Goal: Task Accomplishment & Management: Use online tool/utility

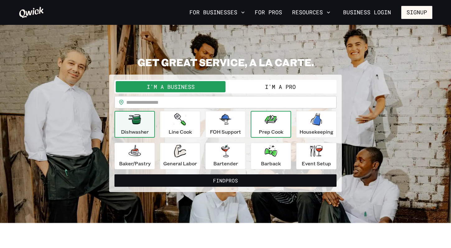
click at [270, 129] on p "Prep Cook" at bounding box center [271, 131] width 25 height 7
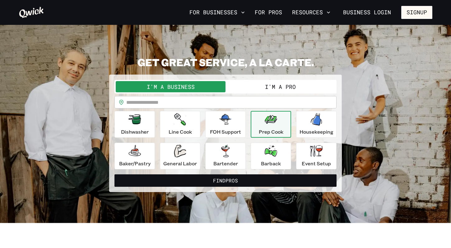
click at [269, 85] on button "I'm a Pro" at bounding box center [281, 86] width 110 height 11
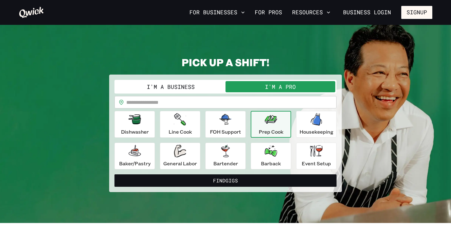
click at [182, 84] on button "I'm a Business" at bounding box center [171, 86] width 110 height 11
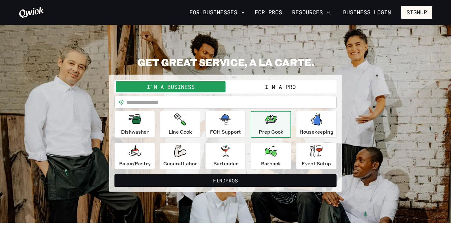
click at [258, 90] on button "I'm a Pro" at bounding box center [281, 86] width 110 height 11
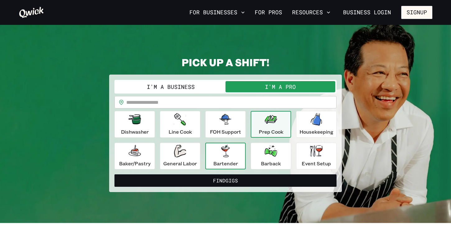
click at [217, 162] on p "Bartender" at bounding box center [226, 163] width 25 height 7
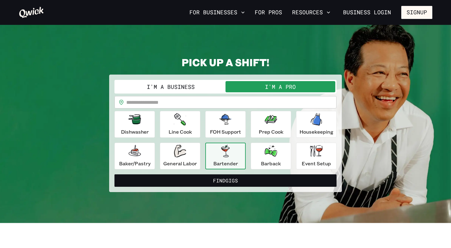
click at [231, 150] on icon "button" at bounding box center [225, 151] width 12 height 12
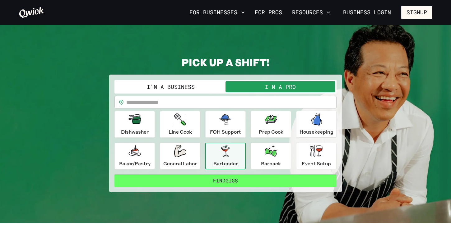
click at [224, 181] on button "Find Gigs" at bounding box center [226, 181] width 222 height 12
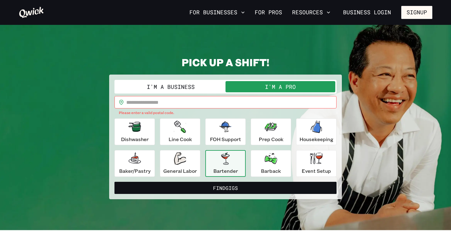
click at [156, 103] on input "text" at bounding box center [231, 102] width 210 height 12
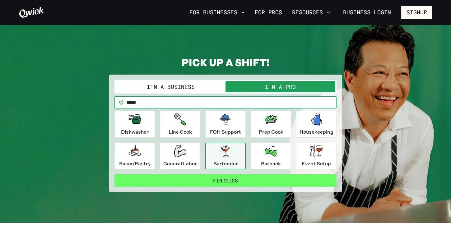
type input "*****"
click at [222, 181] on button "Find Gigs" at bounding box center [226, 181] width 222 height 12
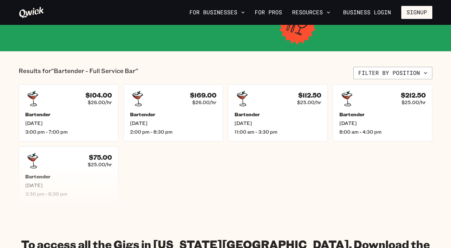
scroll to position [117, 0]
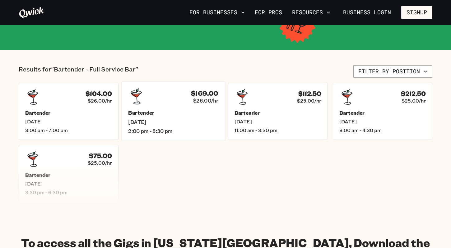
click at [189, 102] on div "$169.00 $26.00/hr" at bounding box center [173, 96] width 90 height 16
